Goal: Task Accomplishment & Management: Use online tool/utility

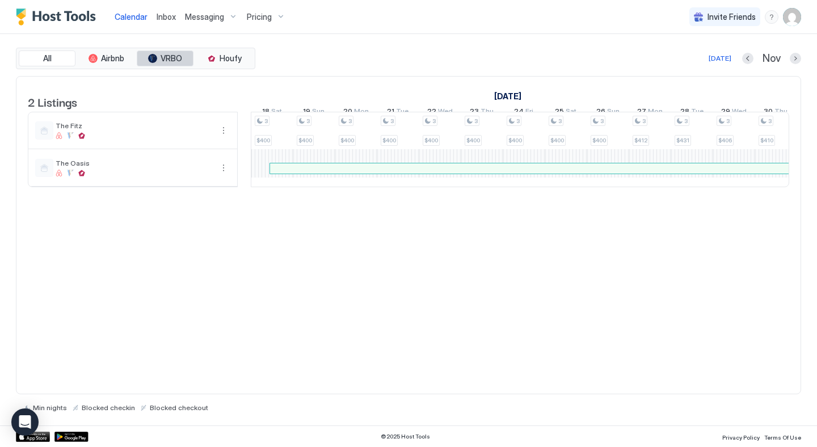
scroll to position [0, 1267]
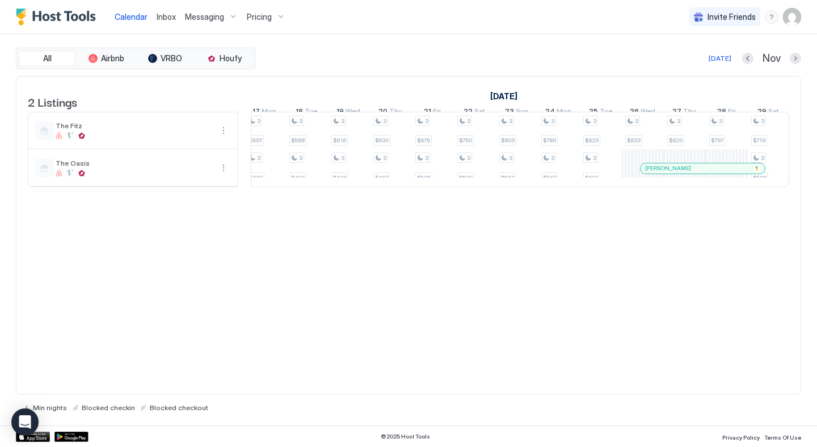
click at [161, 22] on link "Inbox" at bounding box center [166, 17] width 19 height 12
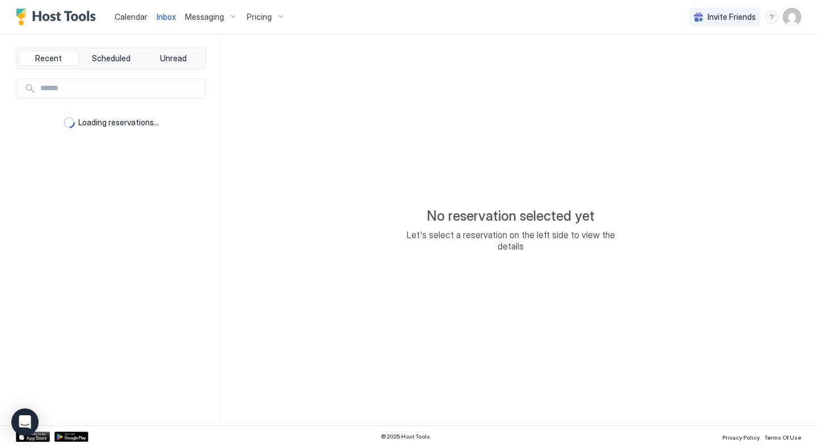
type textarea "*"
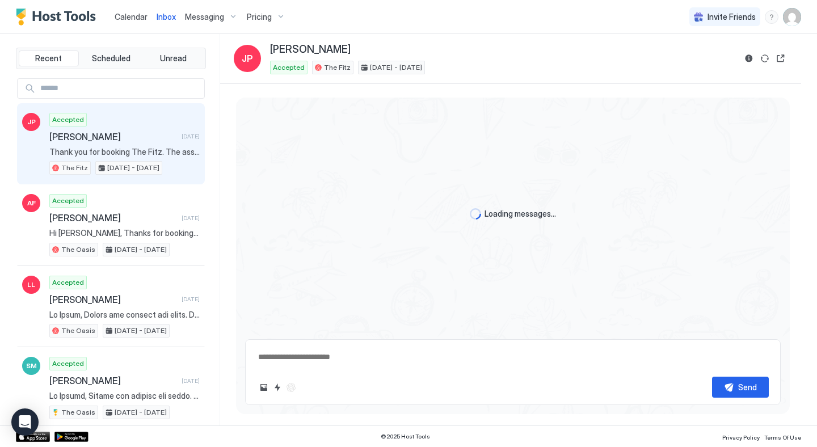
scroll to position [1454, 0]
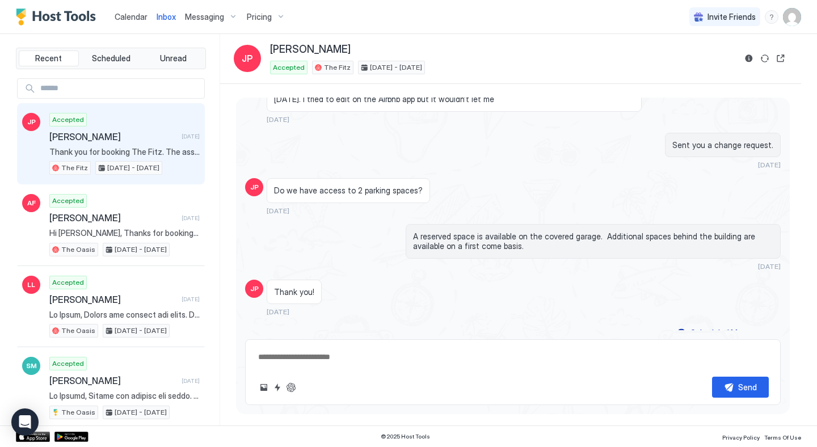
click at [116, 15] on span "Calendar" at bounding box center [131, 17] width 33 height 10
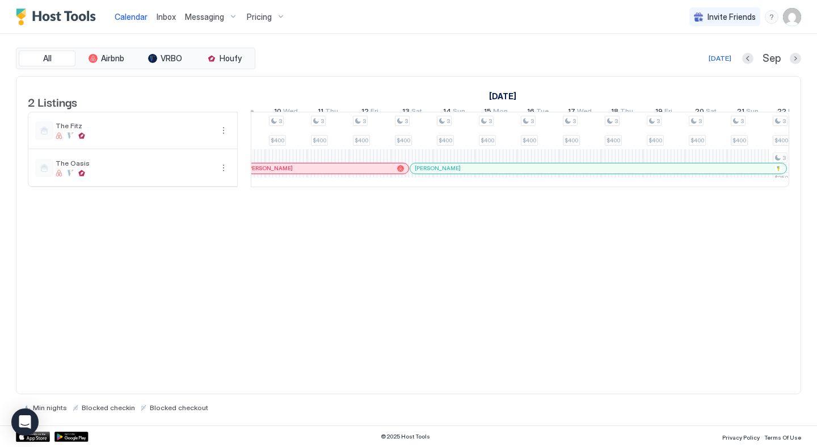
scroll to position [0, 970]
